Goal: Information Seeking & Learning: Learn about a topic

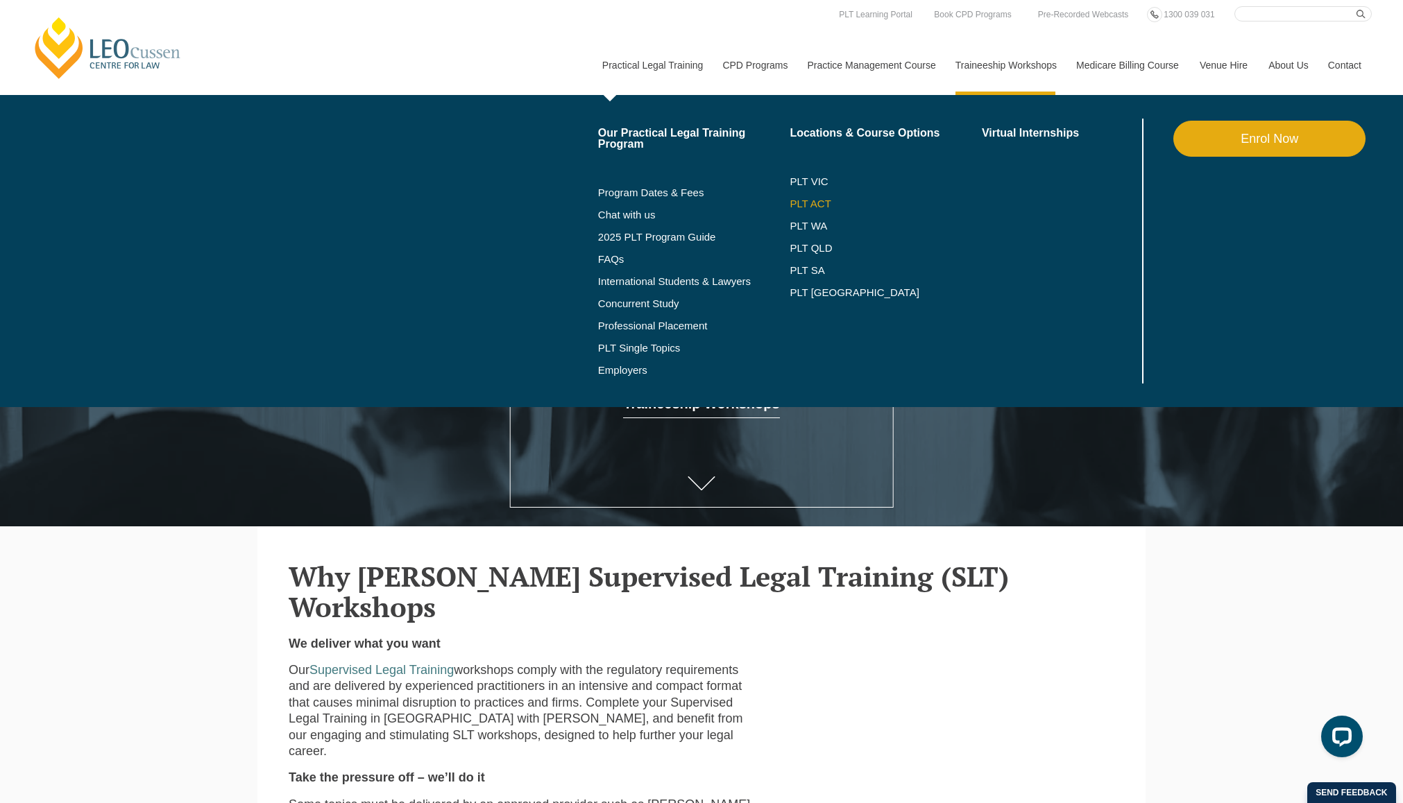
click at [792, 207] on link "PLT ACT" at bounding box center [885, 203] width 192 height 11
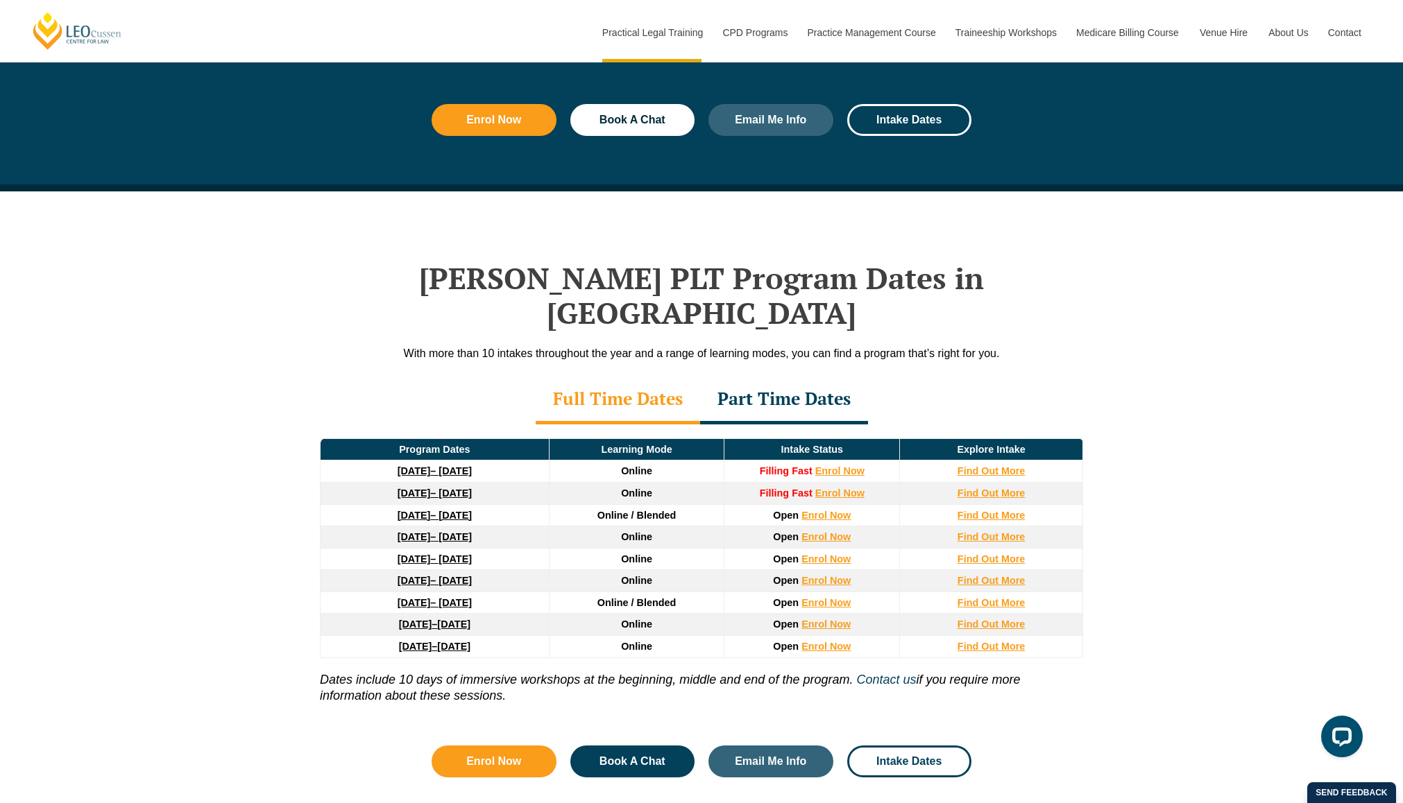
scroll to position [1684, 0]
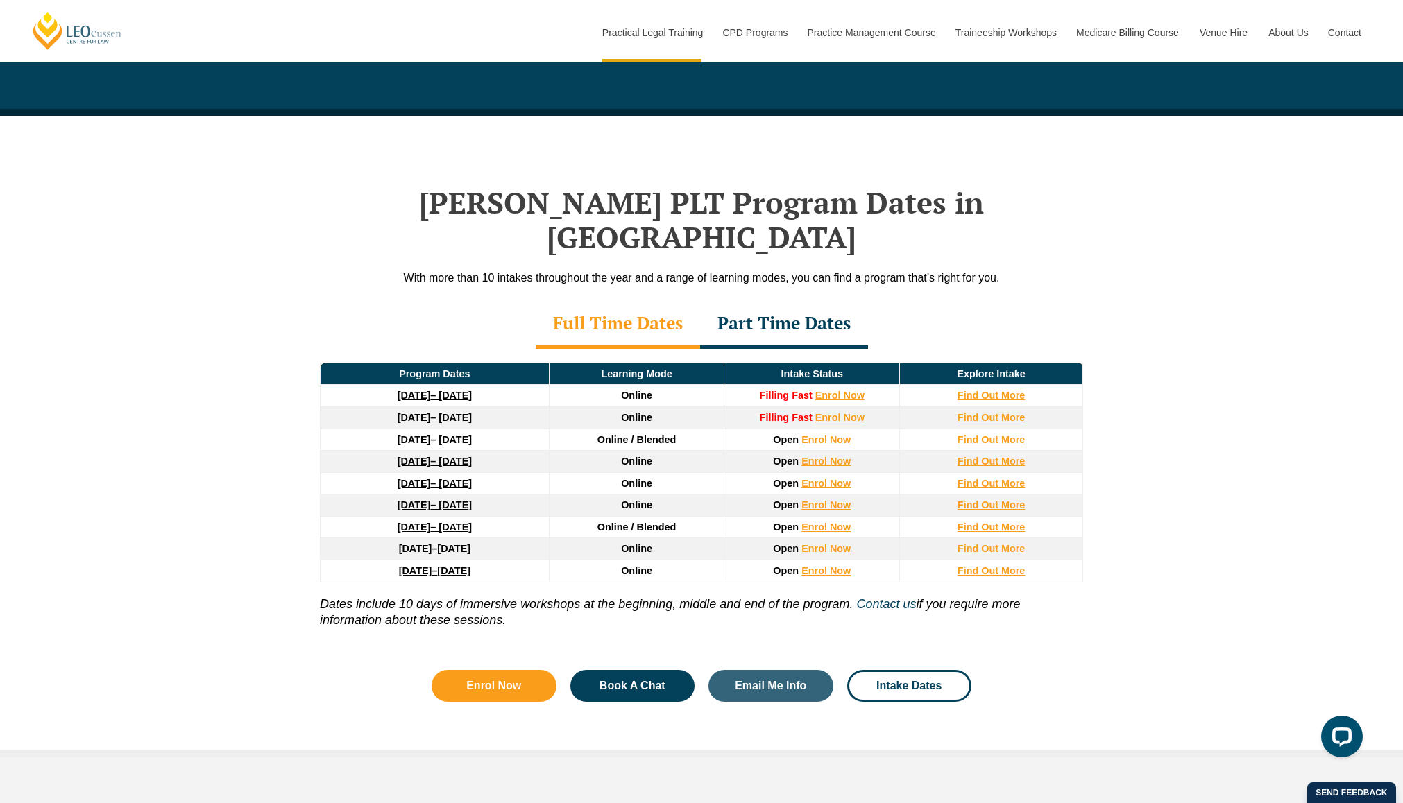
click at [760, 301] on div "Part Time Dates" at bounding box center [784, 324] width 168 height 49
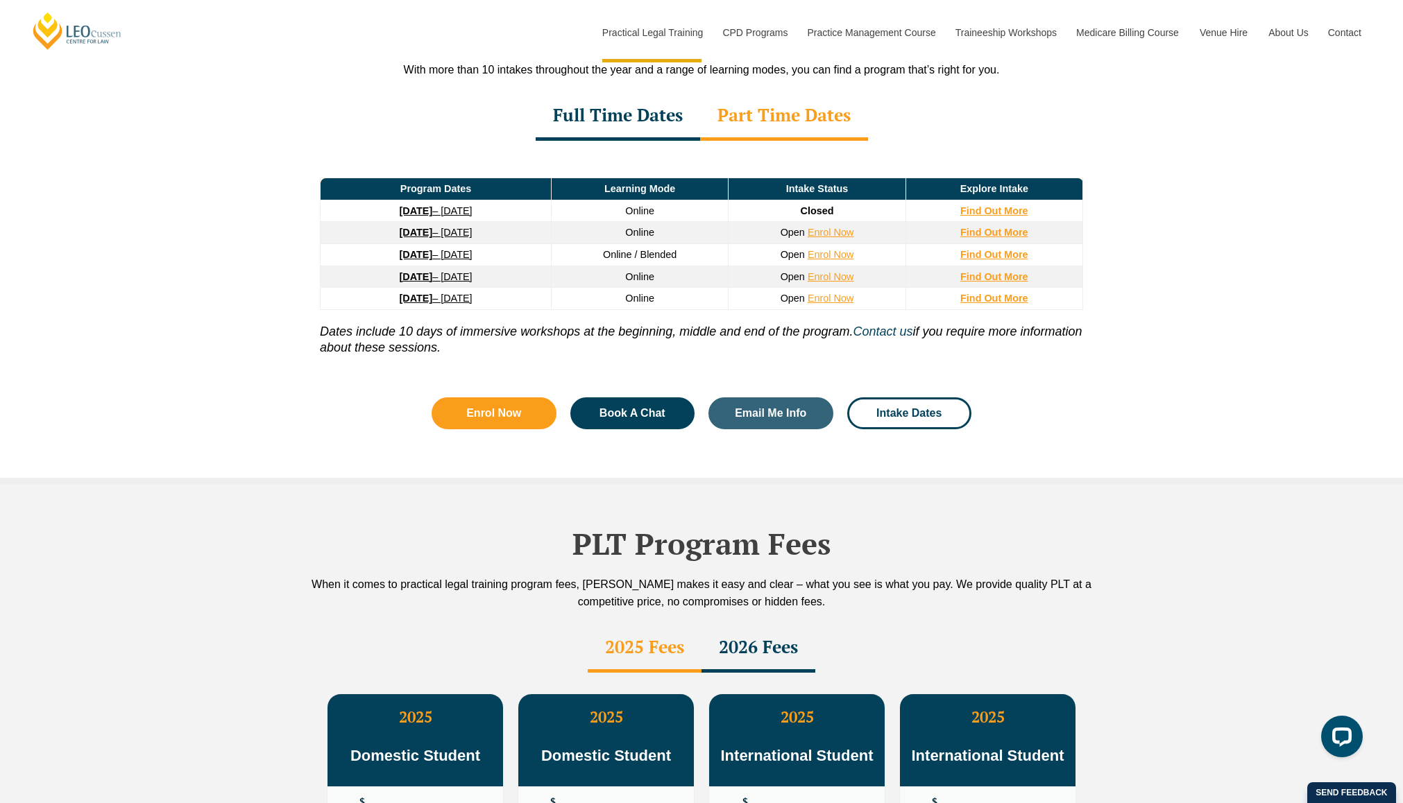
scroll to position [1780, 0]
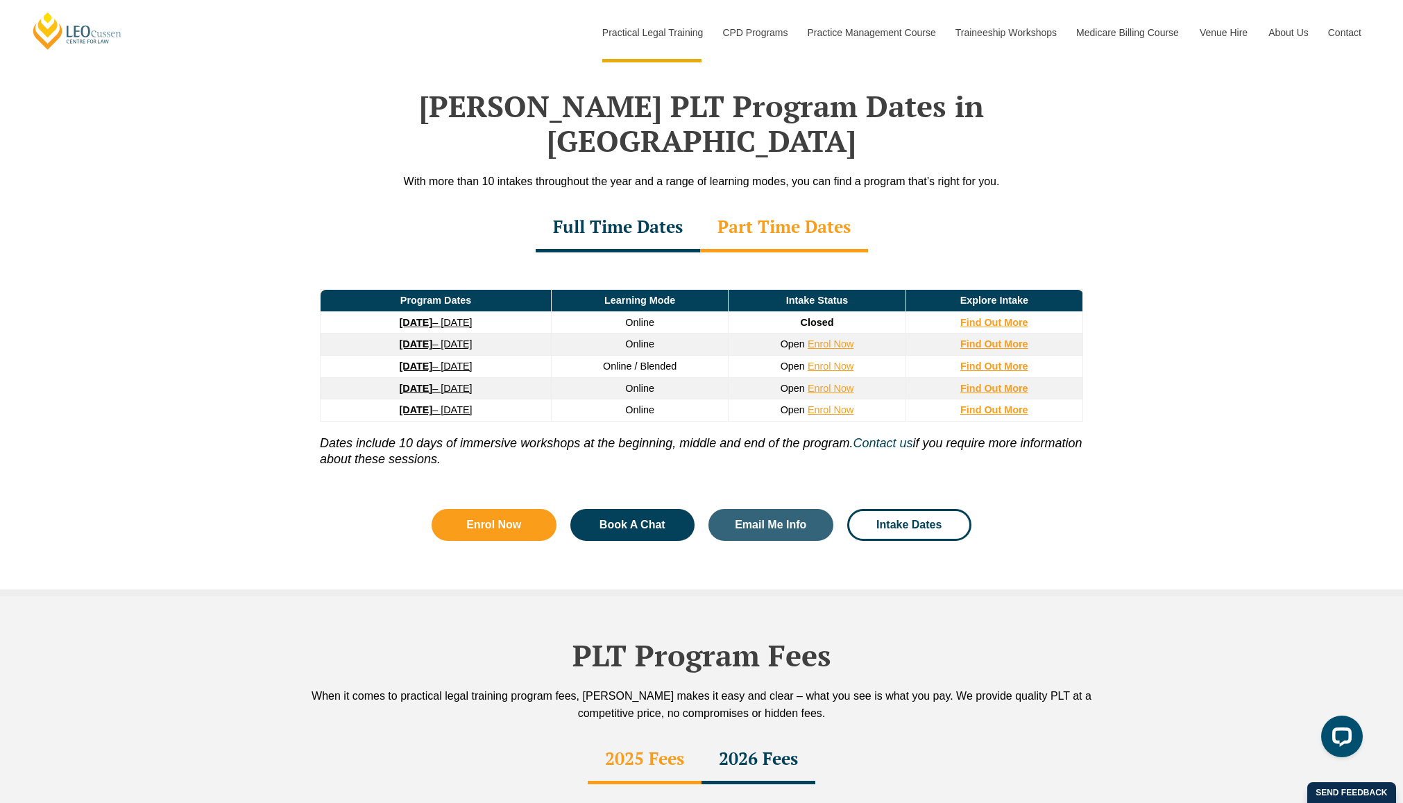
click at [594, 204] on div "Full Time Dates" at bounding box center [618, 228] width 164 height 49
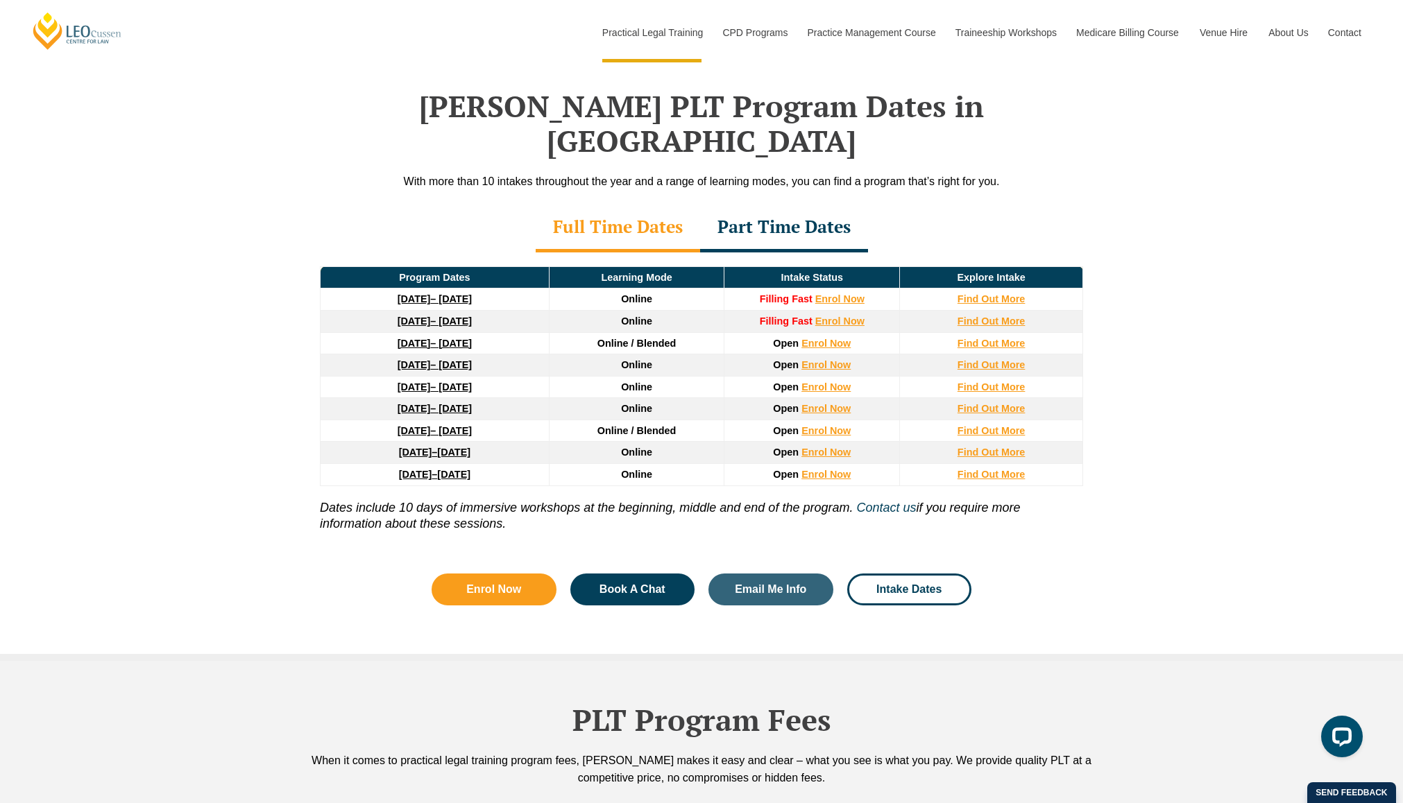
click at [642, 359] on span "Online" at bounding box center [636, 364] width 31 height 11
click at [790, 204] on div "Part Time Dates" at bounding box center [784, 228] width 168 height 49
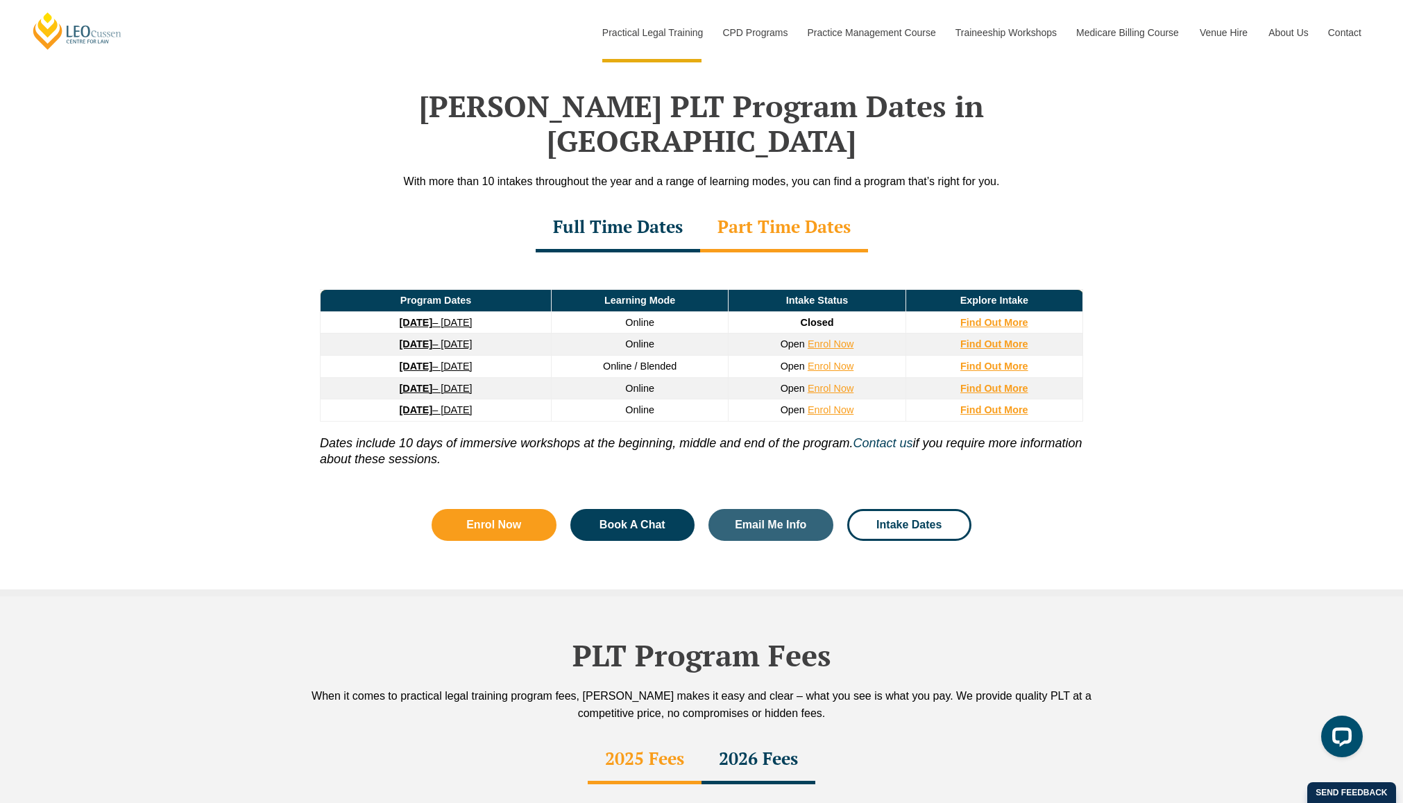
click at [624, 361] on span "Online / Blended" at bounding box center [640, 366] width 74 height 11
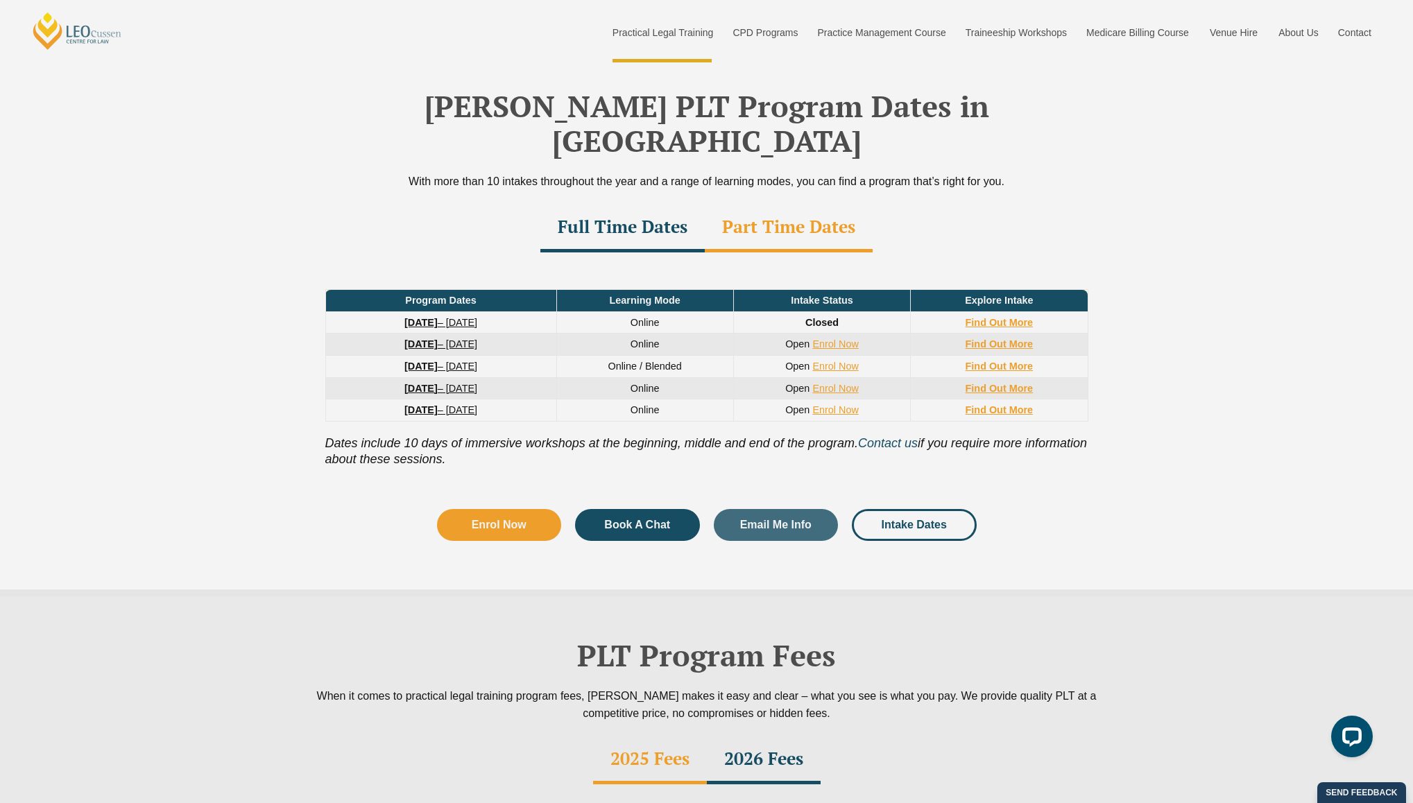
click at [624, 334] on div "Enrol in PLT Before You Finish Uni We offer multiple intakes and study modes to…" at bounding box center [706, 401] width 1413 height 803
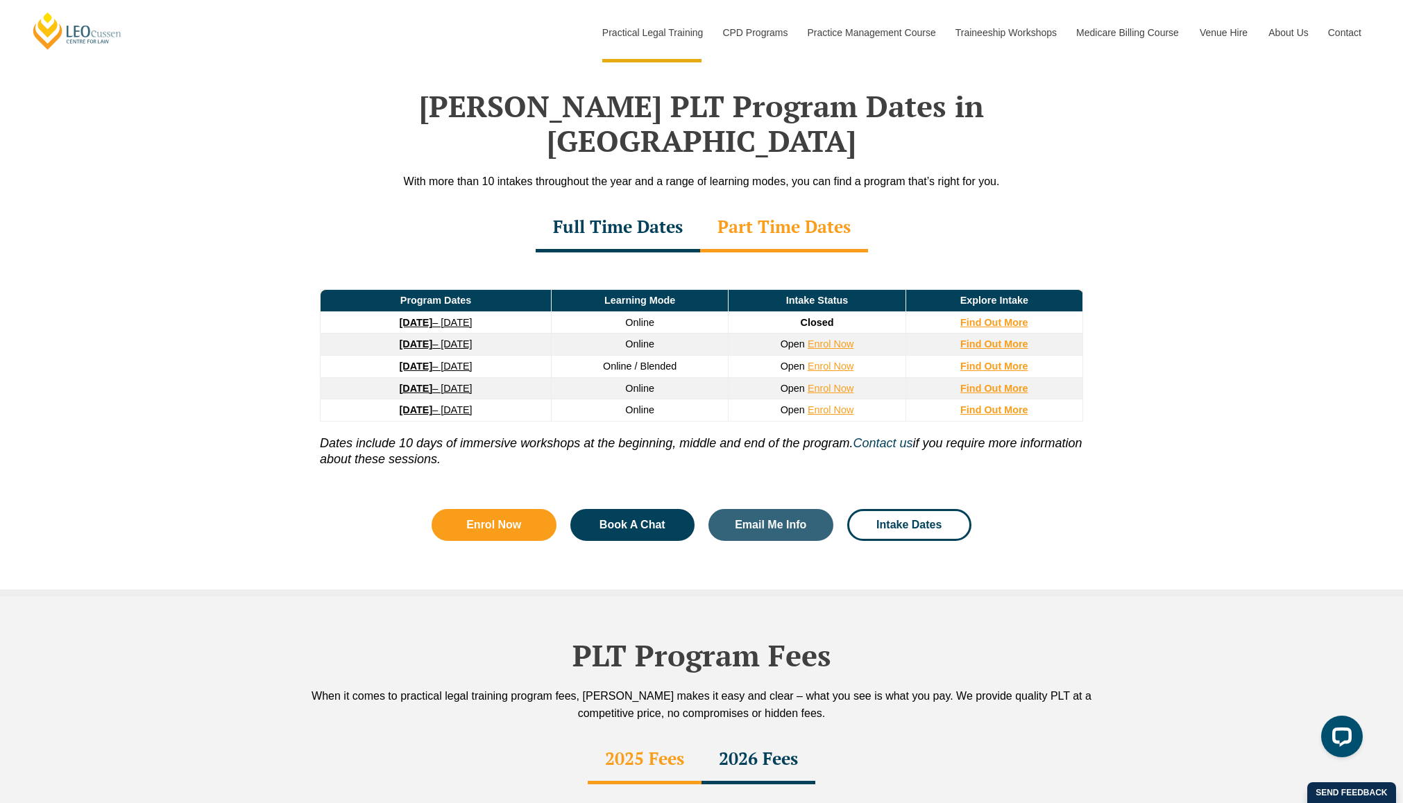
click at [464, 253] on div "Program Dates Learning Mode Intake Status Explore Intake 8 September 2025 – 17 …" at bounding box center [701, 371] width 791 height 237
click at [986, 339] on strong "Find Out More" at bounding box center [994, 344] width 68 height 11
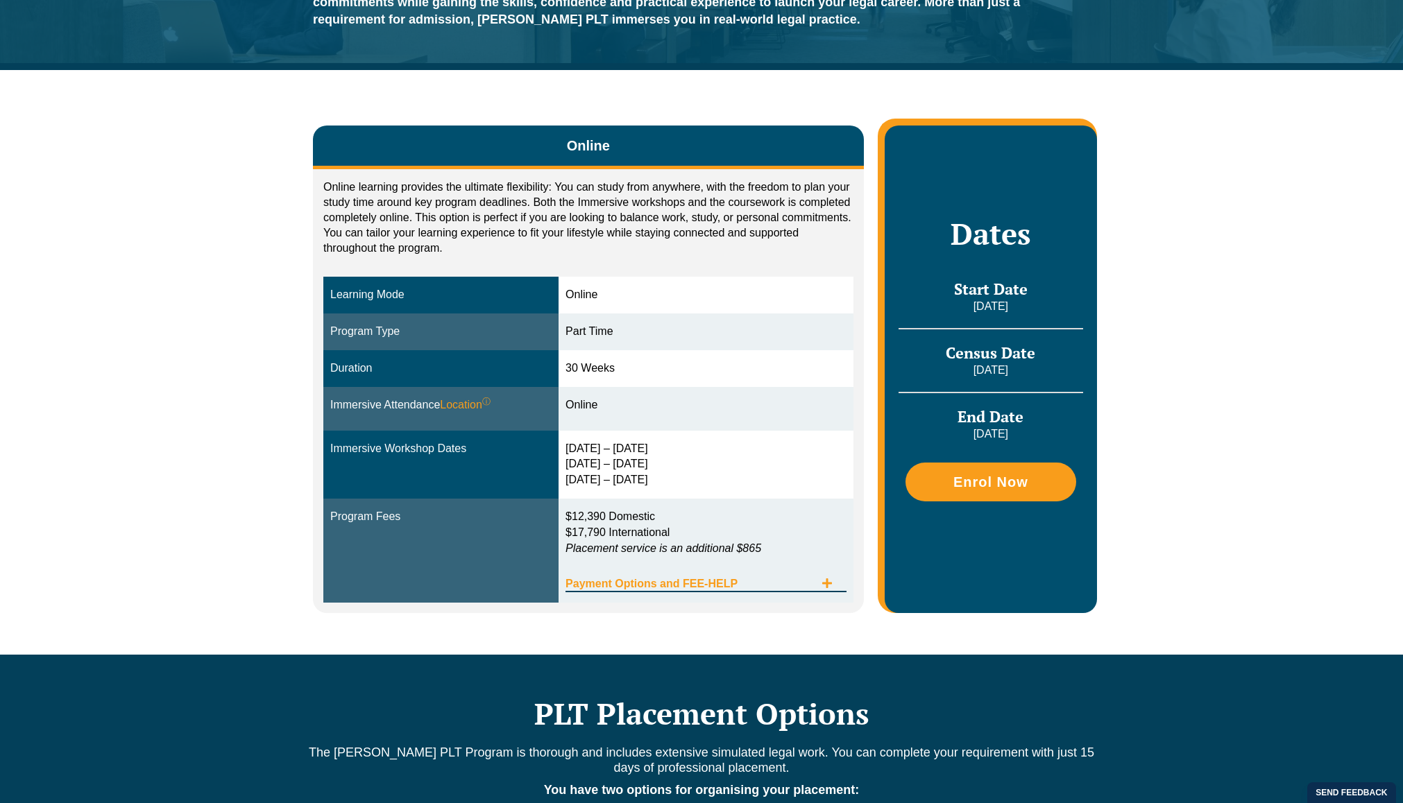
scroll to position [212, 0]
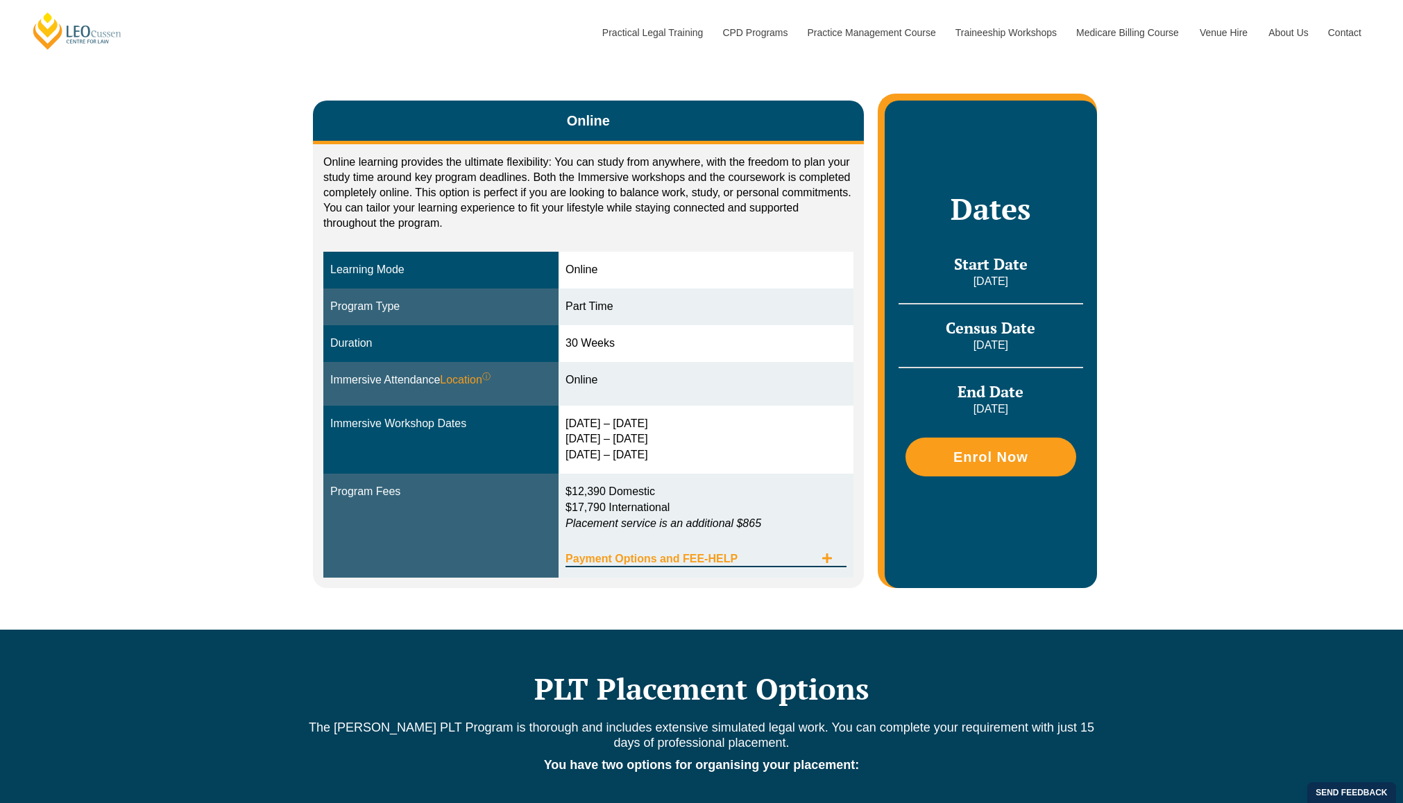
click at [700, 554] on span "Payment Options and FEE-HELP" at bounding box center [689, 559] width 249 height 11
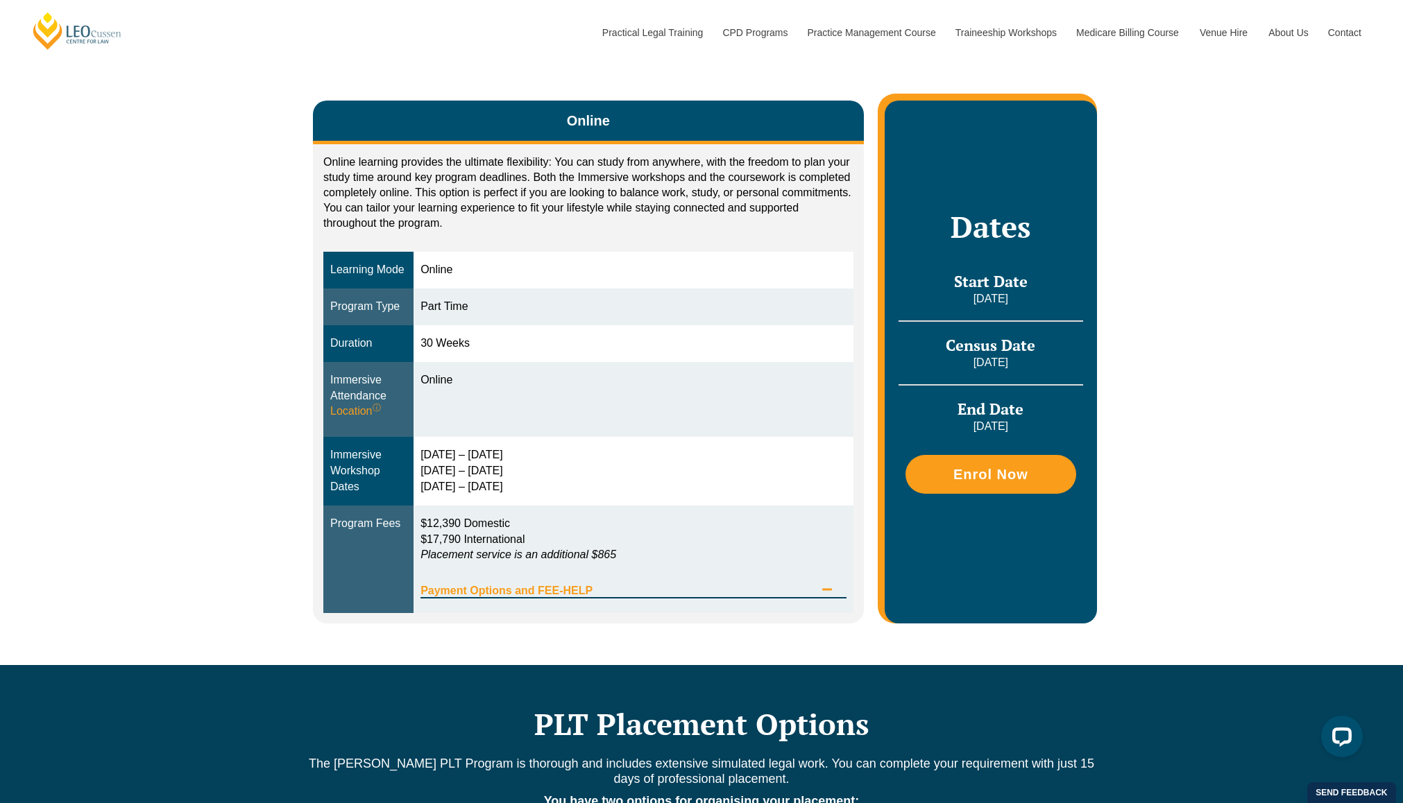
scroll to position [0, 0]
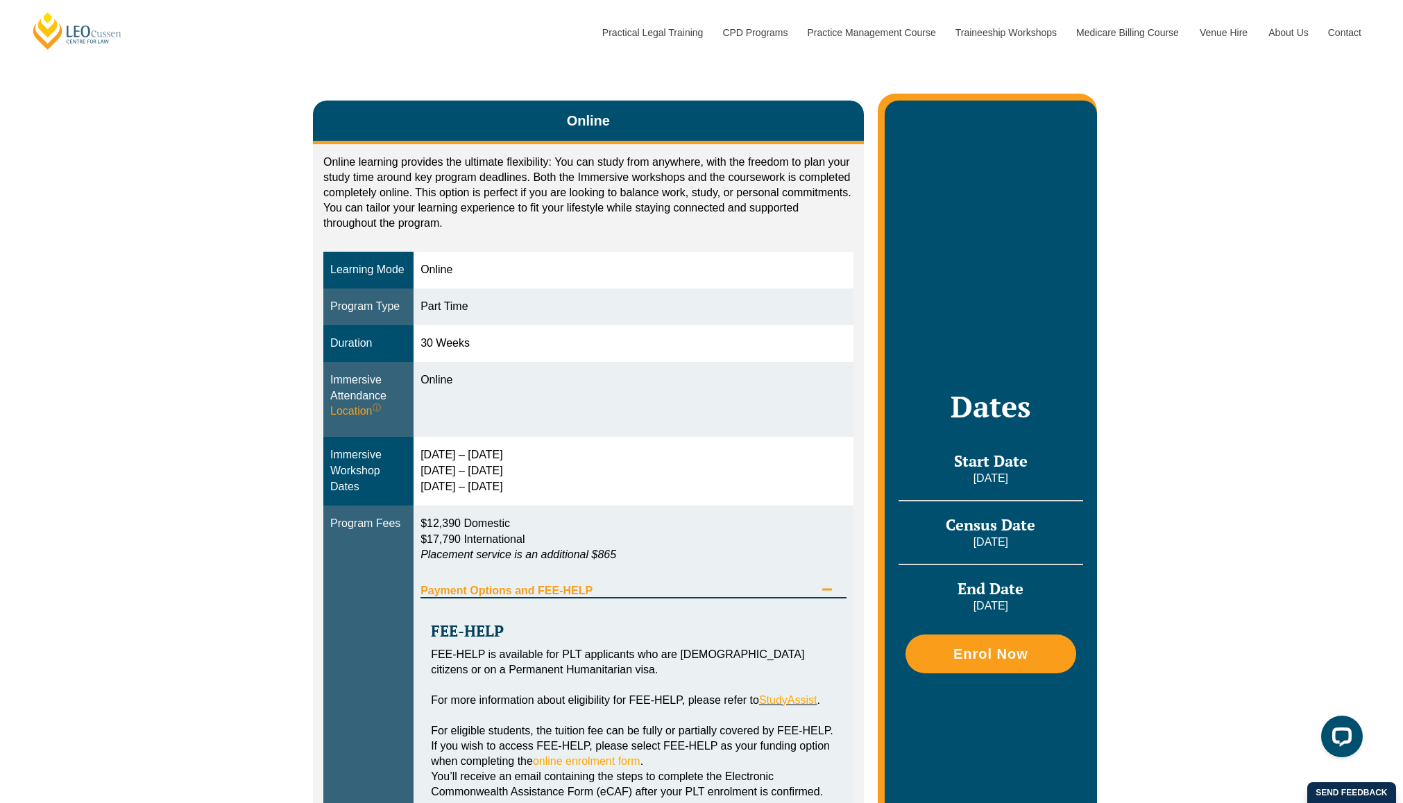
click at [592, 597] on span "Payment Options and FEE-HELP" at bounding box center [617, 590] width 394 height 11
